Goal: Information Seeking & Learning: Learn about a topic

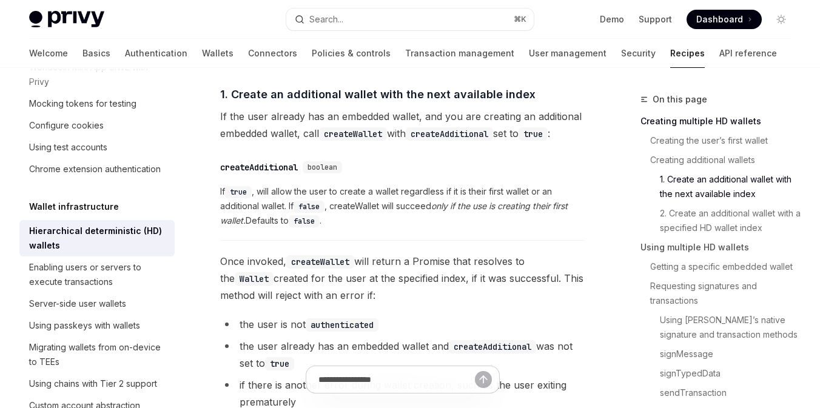
scroll to position [665, 0]
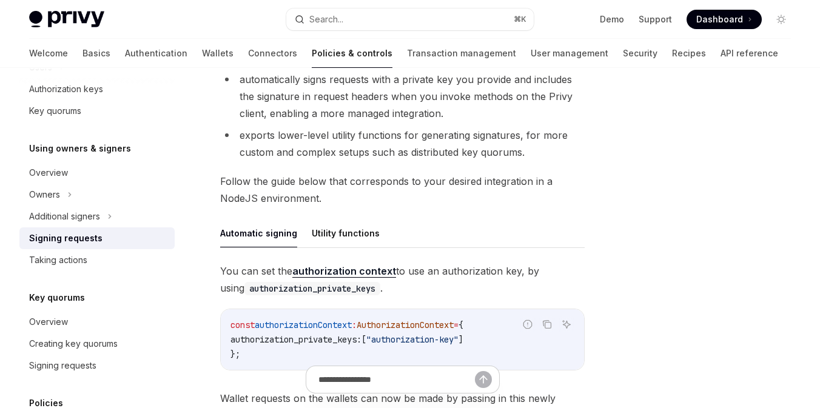
scroll to position [277, 0]
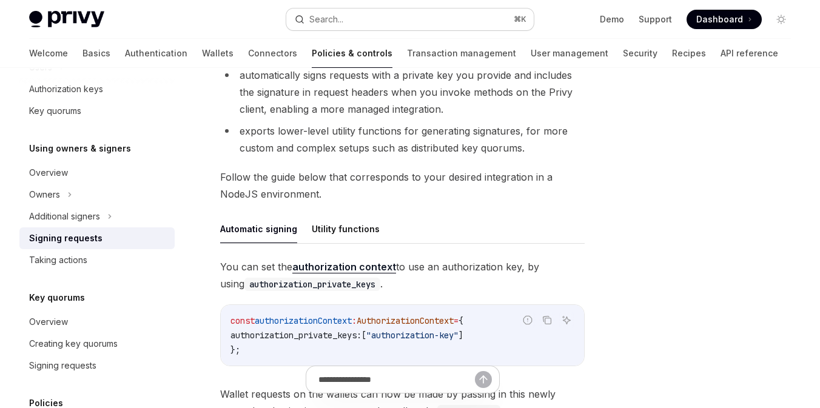
click at [397, 10] on button "Search... ⌘ K" at bounding box center [409, 19] width 247 height 22
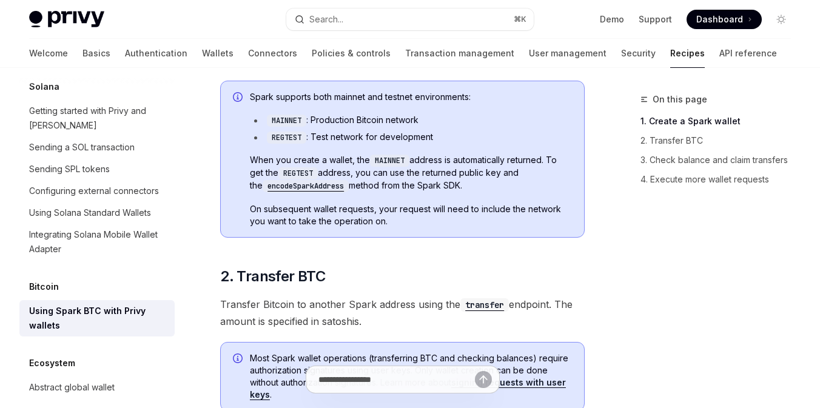
scroll to position [532, 0]
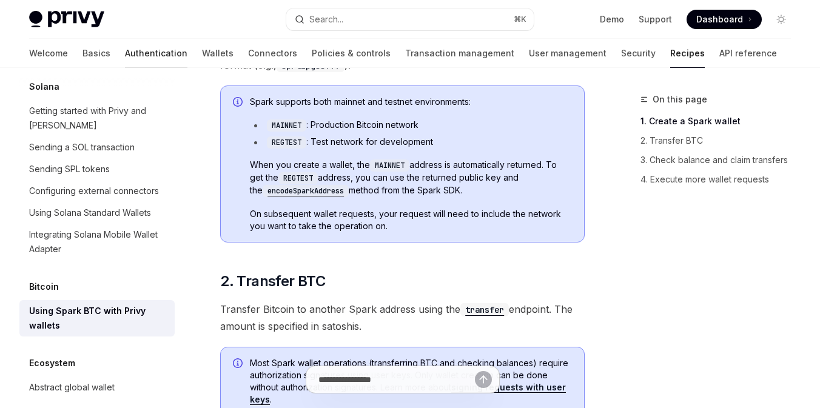
click at [125, 52] on link "Authentication" at bounding box center [156, 53] width 62 height 29
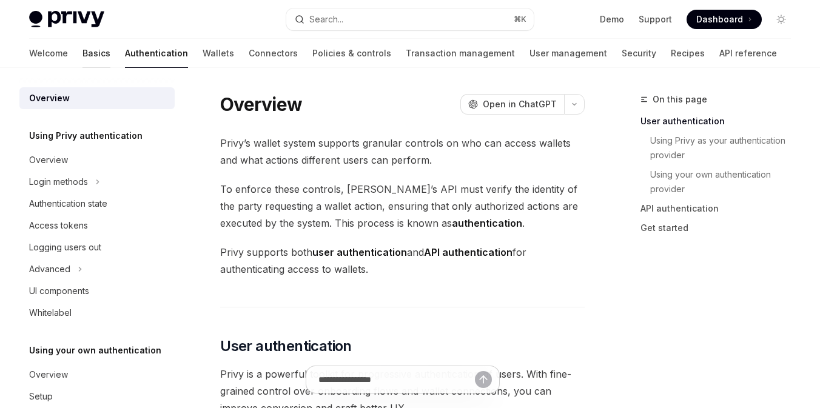
click at [82, 55] on link "Basics" at bounding box center [96, 53] width 28 height 29
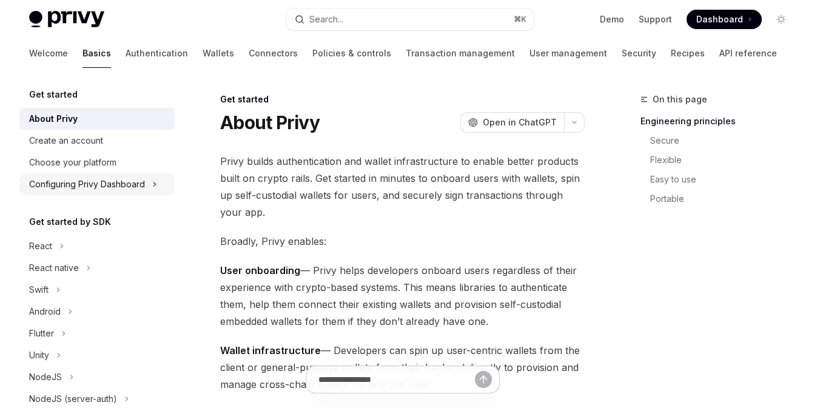
scroll to position [121, 0]
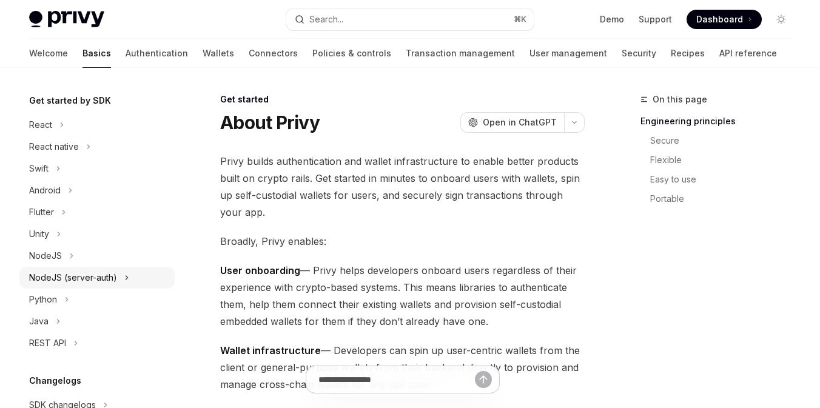
click at [76, 275] on div "NodeJS (server-auth)" at bounding box center [73, 277] width 88 height 15
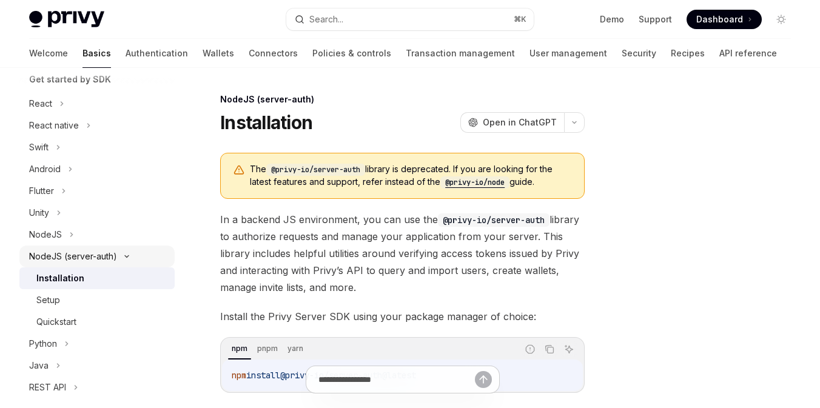
scroll to position [149, 0]
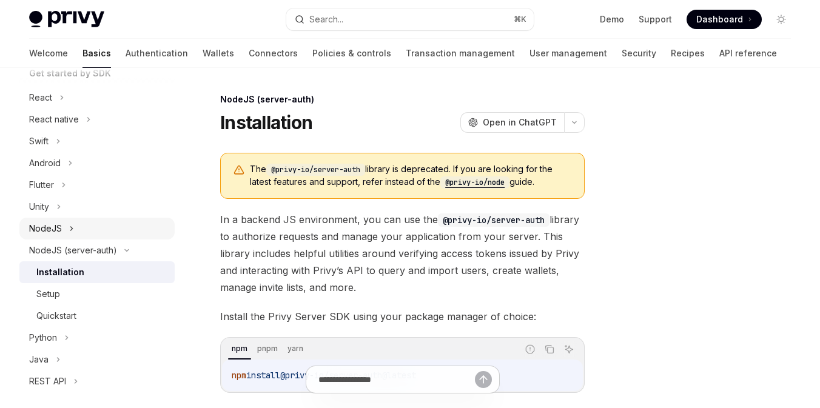
click at [78, 235] on div "NodeJS" at bounding box center [96, 229] width 155 height 22
type textarea "*"
